Goal: Information Seeking & Learning: Find specific fact

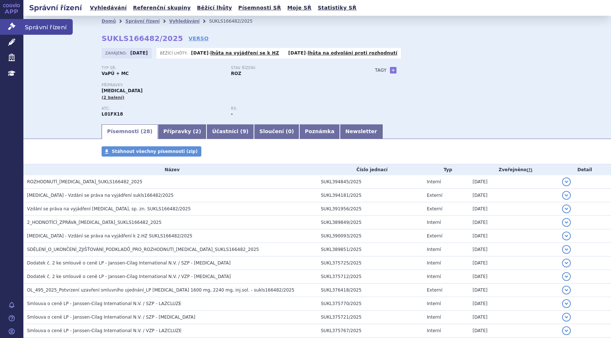
click at [12, 23] on icon at bounding box center [11, 26] width 7 height 7
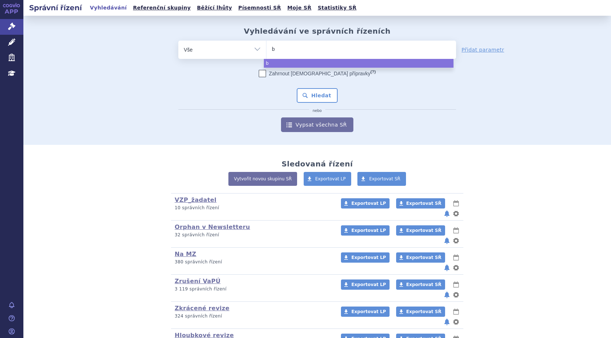
type input "bu"
type input "bup"
type input "bupe"
type input "bupen"
type input "bupens"
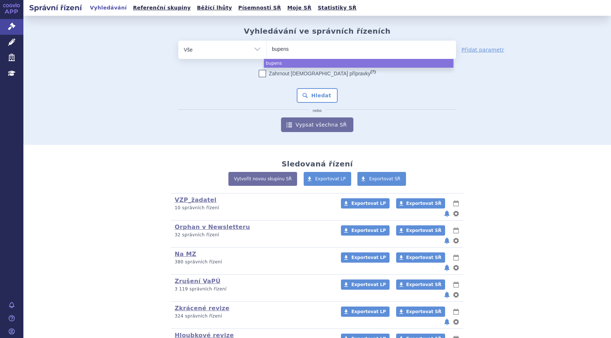
type input "bupensa"
type input "bupensan"
type input "bupensand"
type input "bupensandu"
type input "bupensanduo"
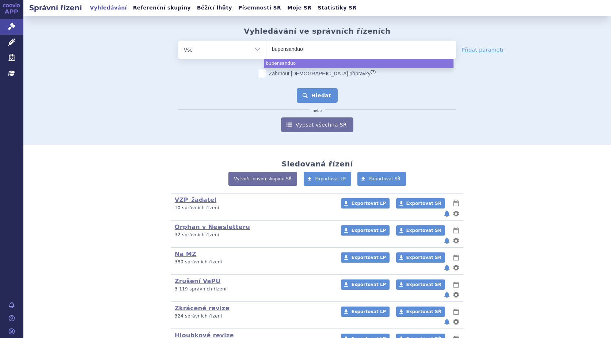
select select "bupensanduo"
click at [321, 94] on button "Hledat" at bounding box center [317, 95] width 41 height 15
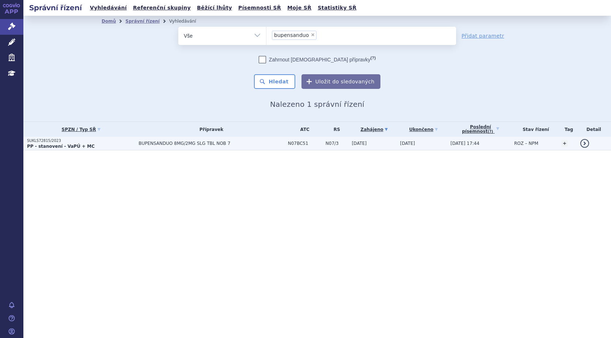
click at [38, 141] on p "SUKLS72815/2023" at bounding box center [81, 140] width 108 height 5
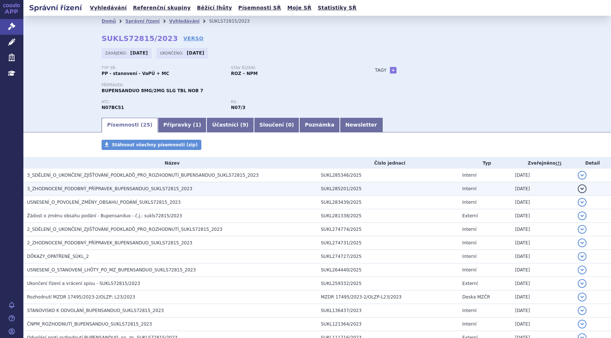
click at [81, 191] on span "3_ZHODNOCENÍ_PODOBNÝ_PŘÍPRAVEK_BUPENSANDUO_SUKLS72815_2023" at bounding box center [109, 188] width 165 height 5
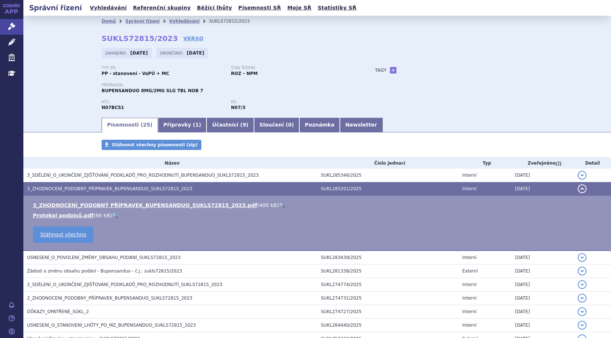
click at [279, 206] on link "🔍" at bounding box center [282, 205] width 6 height 6
